Goal: Register for event/course

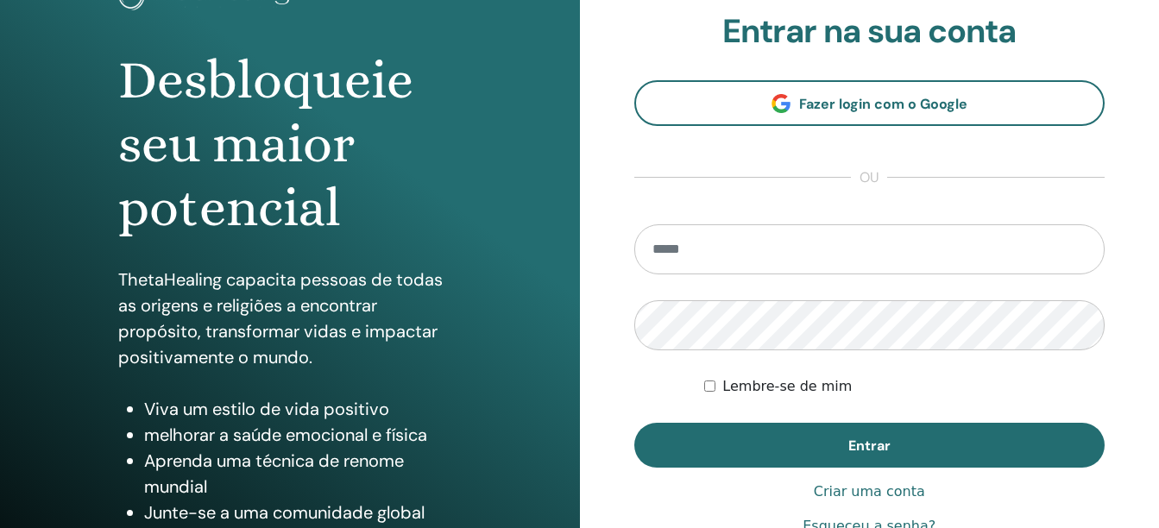
scroll to position [173, 0]
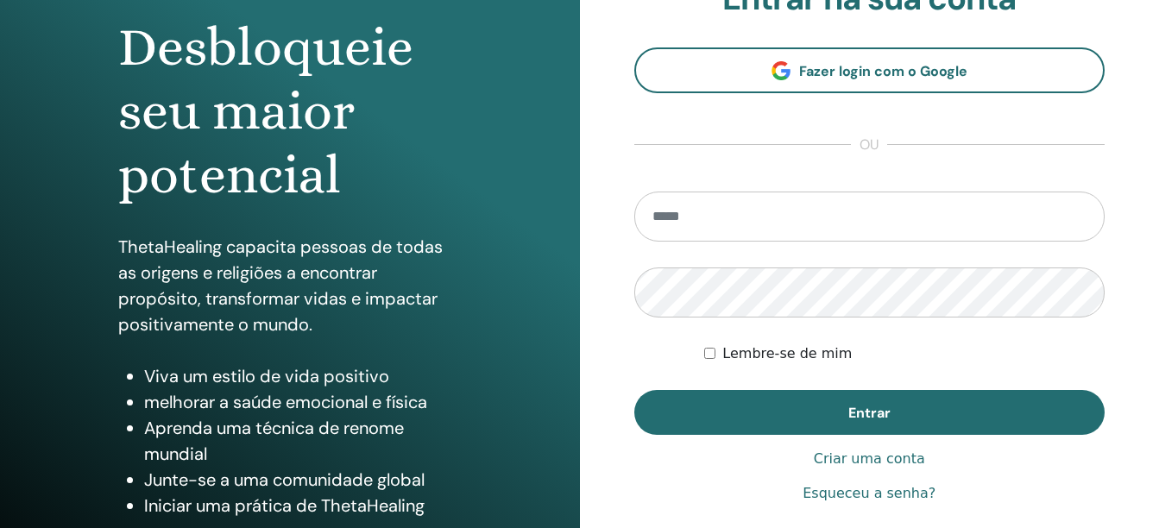
click at [739, 217] on input "email" at bounding box center [869, 217] width 471 height 50
type input "**********"
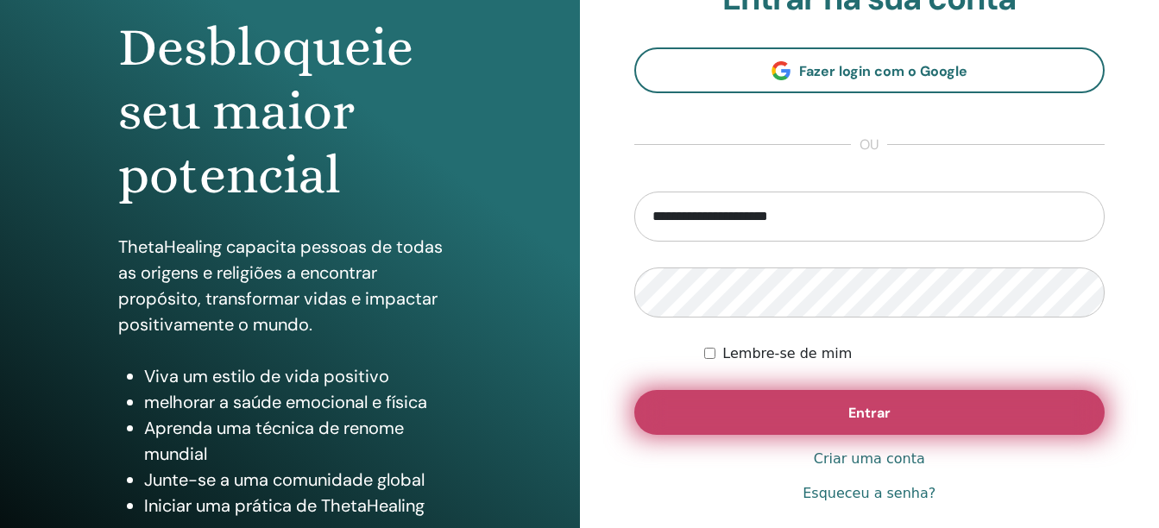
click at [942, 413] on button "Entrar" at bounding box center [869, 412] width 471 height 45
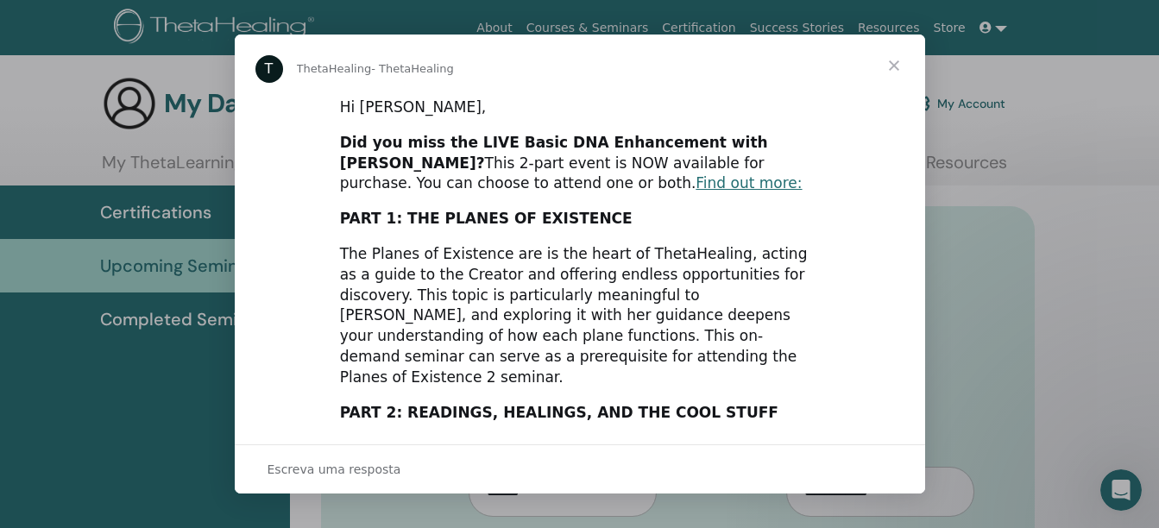
click at [895, 58] on span "Fechar" at bounding box center [894, 66] width 62 height 62
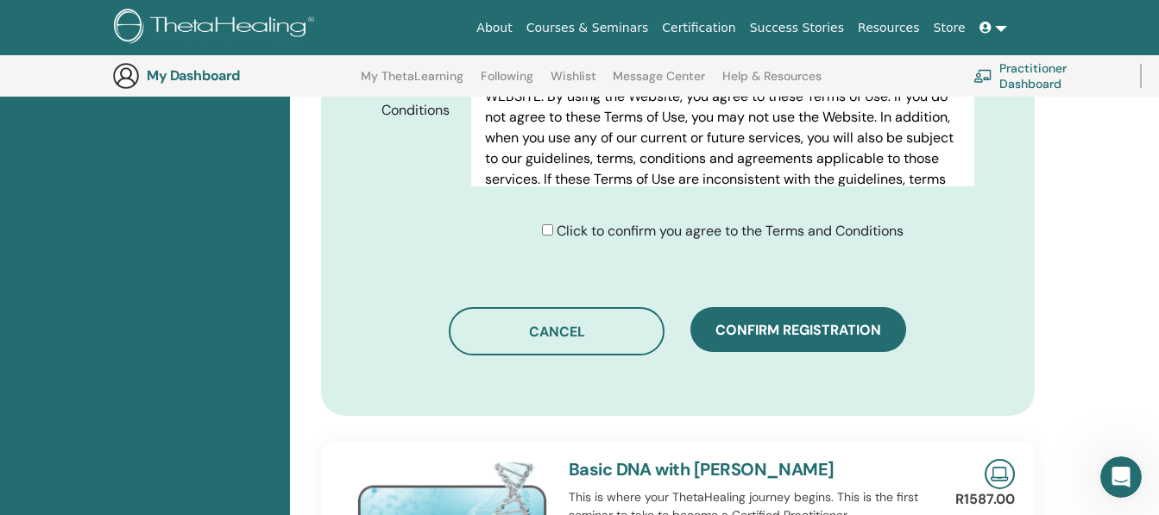
scroll to position [990, 0]
click at [814, 320] on span "Confirm registration" at bounding box center [798, 329] width 166 height 18
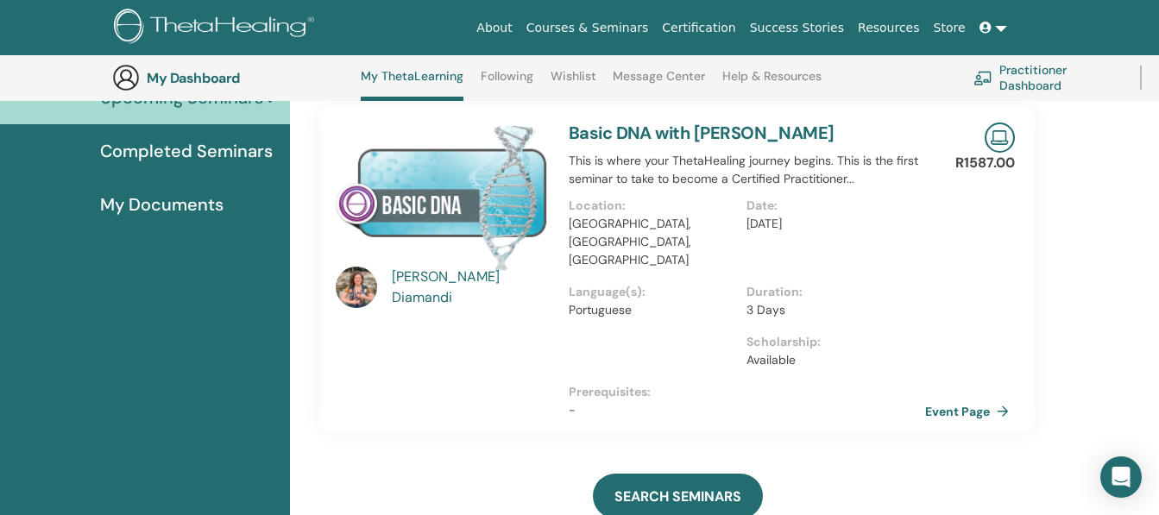
scroll to position [132, 0]
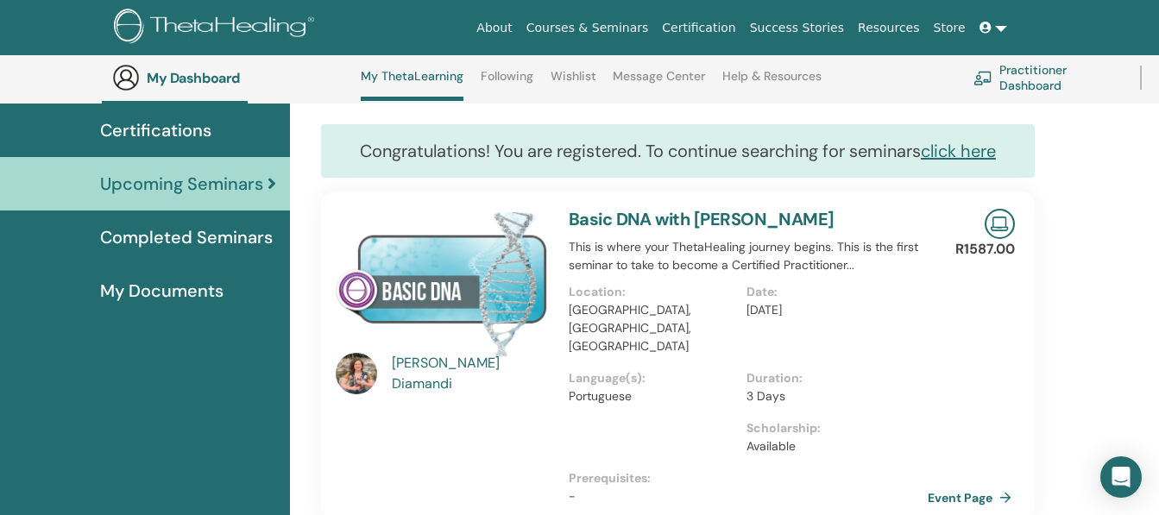
click at [1003, 485] on link "Event Page" at bounding box center [972, 498] width 91 height 26
